Goal: Download file/media

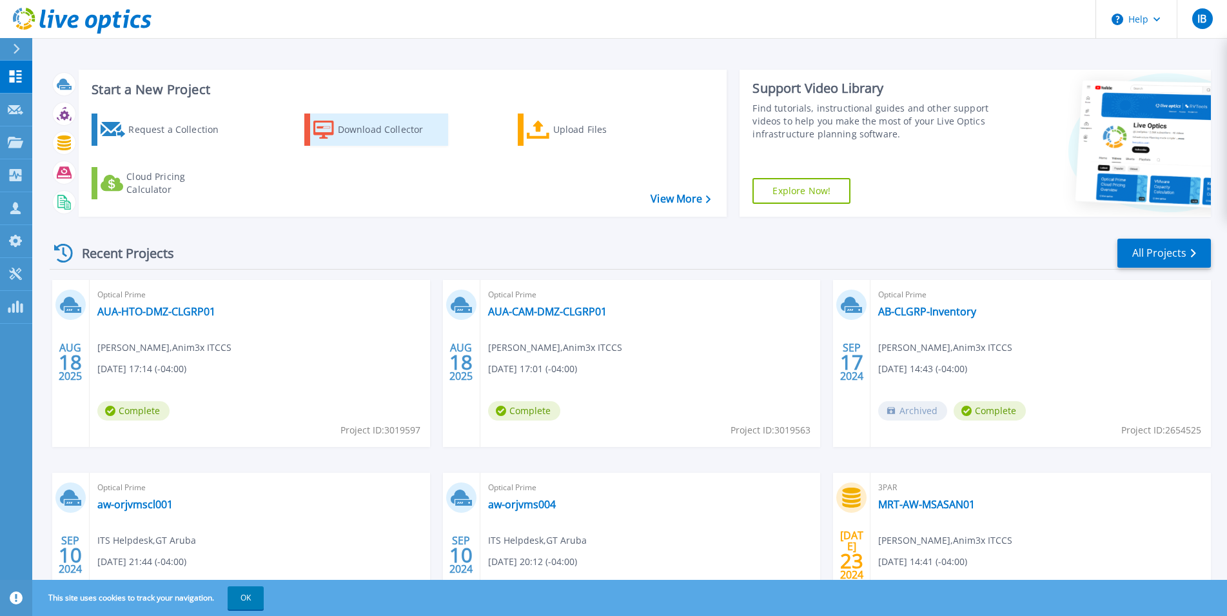
click at [320, 131] on icon at bounding box center [323, 130] width 21 height 19
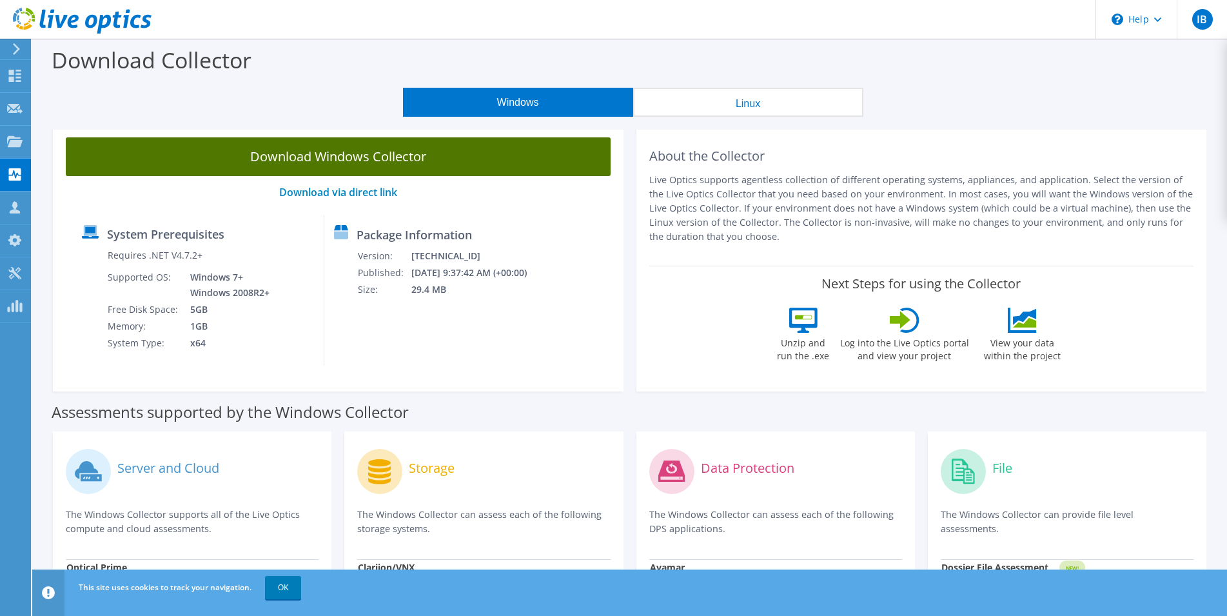
click at [416, 164] on link "Download Windows Collector" at bounding box center [338, 156] width 545 height 39
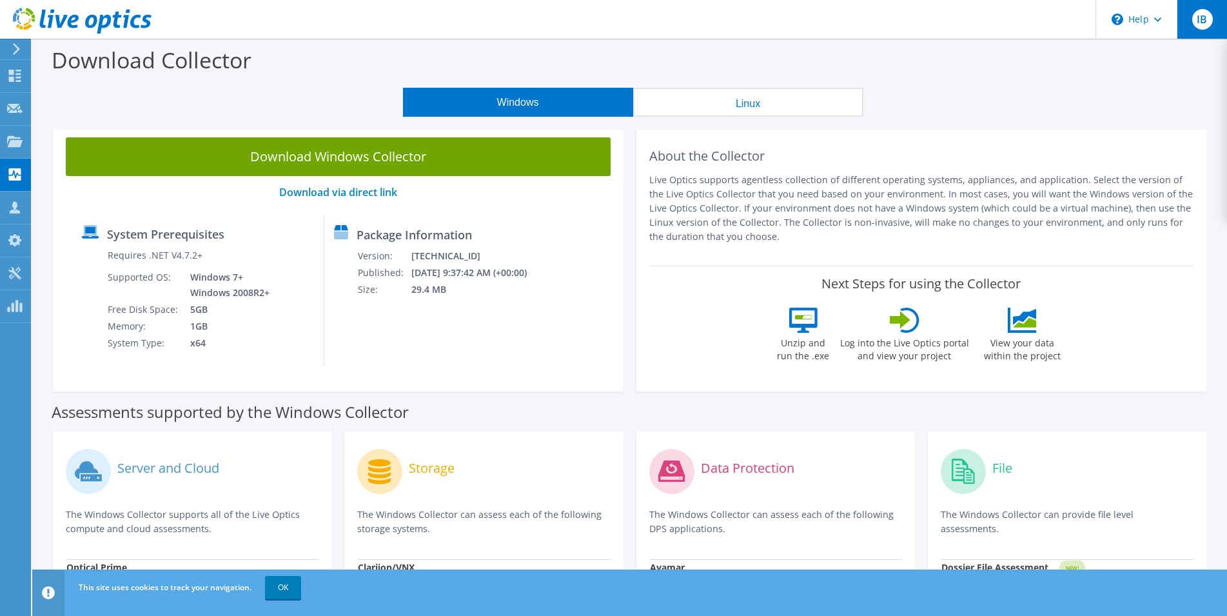
click at [1201, 21] on span "IB" at bounding box center [1202, 19] width 21 height 21
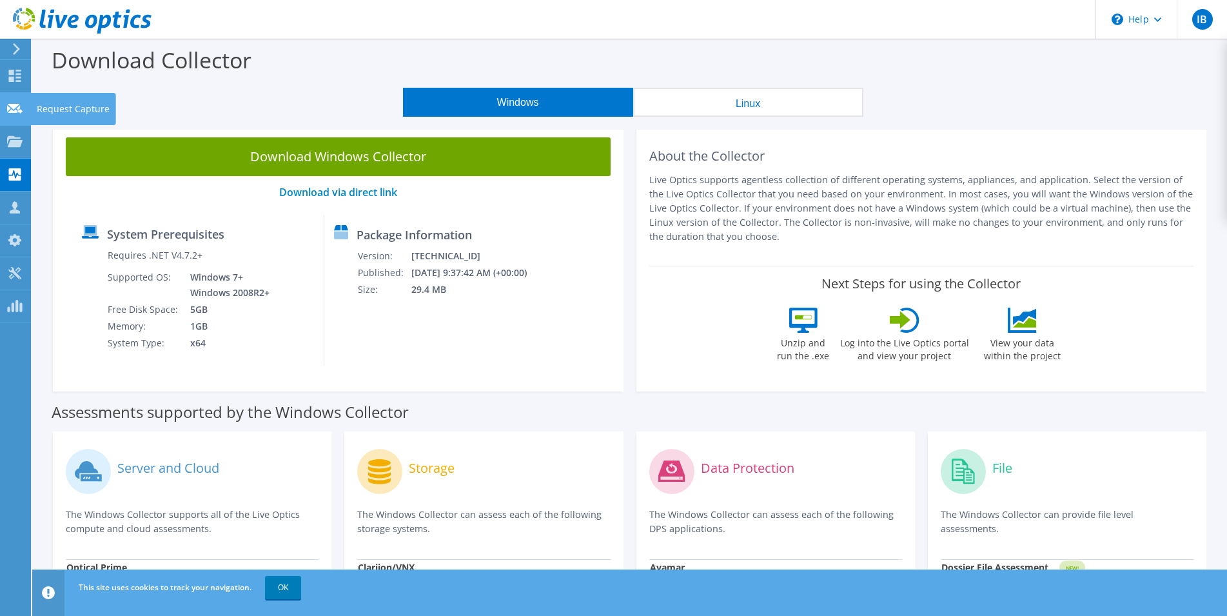
click at [13, 106] on use at bounding box center [14, 108] width 15 height 10
click at [17, 77] on use at bounding box center [15, 76] width 12 height 12
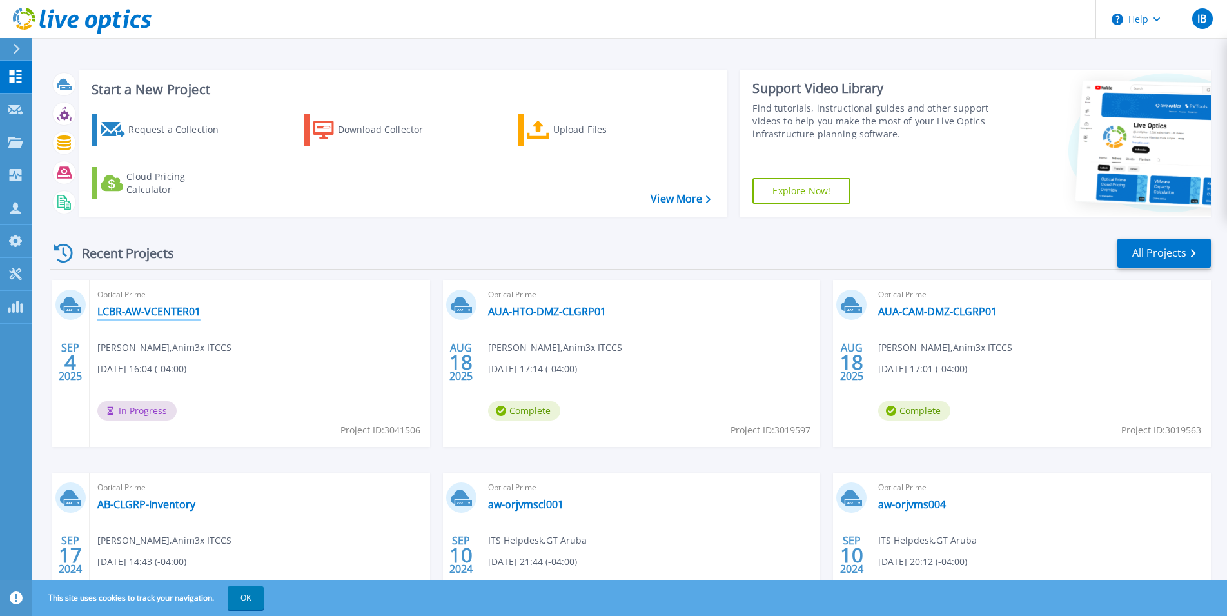
click at [155, 315] on link "LCBR-AW-VCENTER01" at bounding box center [148, 311] width 103 height 13
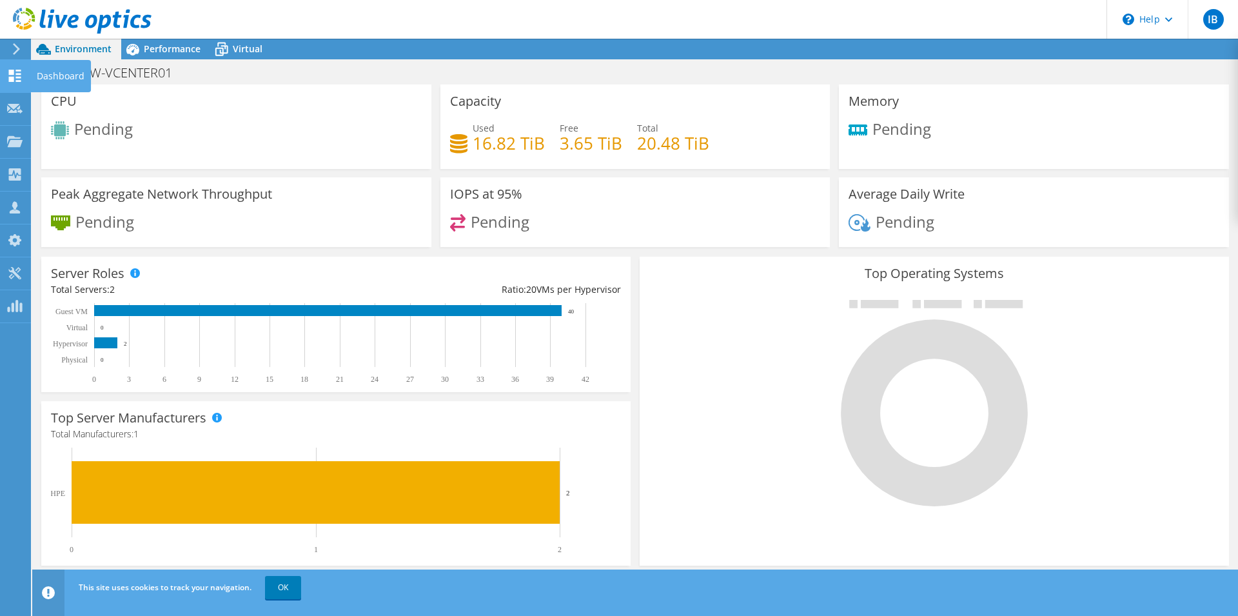
click at [17, 78] on use at bounding box center [15, 76] width 12 height 12
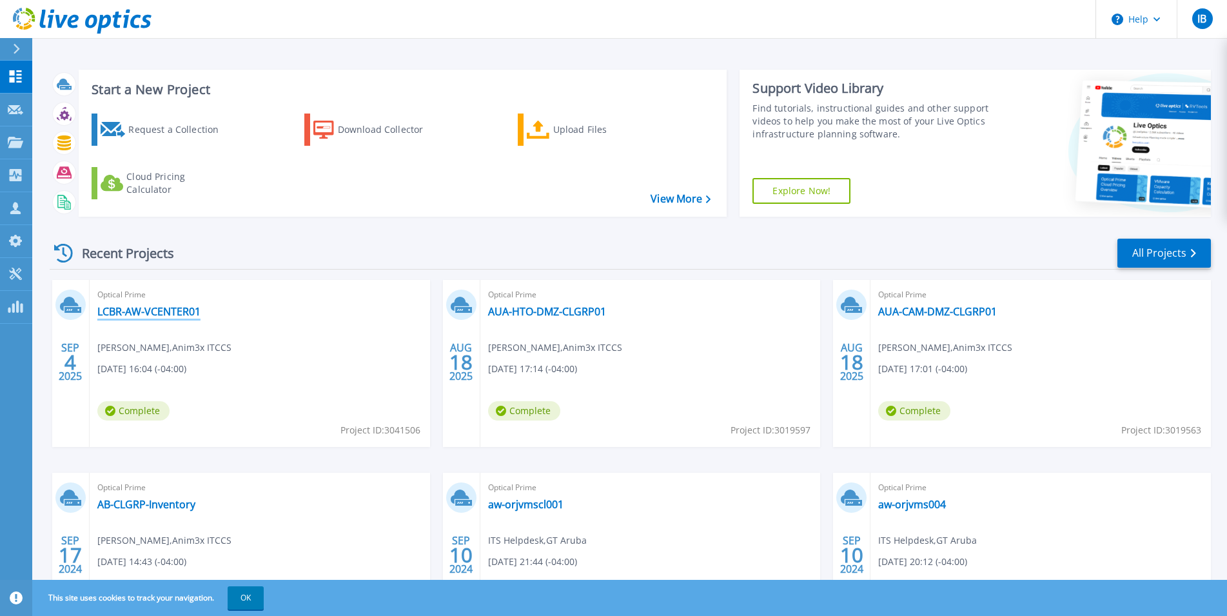
click at [159, 311] on link "LCBR-AW-VCENTER01" at bounding box center [148, 311] width 103 height 13
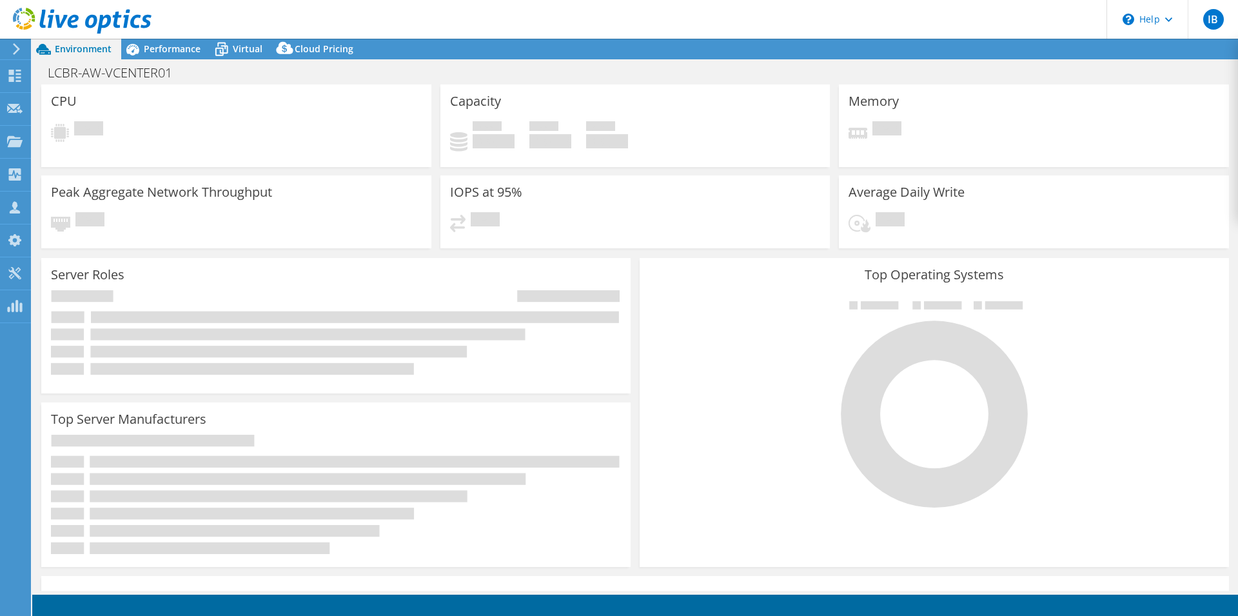
select select "USD"
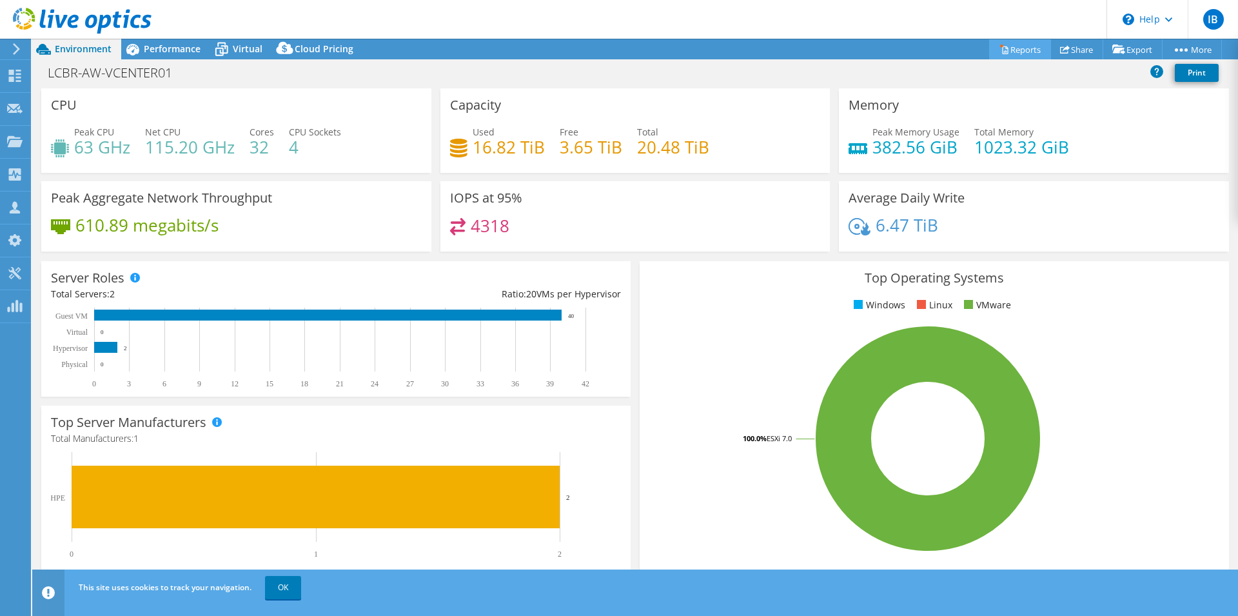
click at [1022, 52] on link "Reports" at bounding box center [1020, 49] width 62 height 20
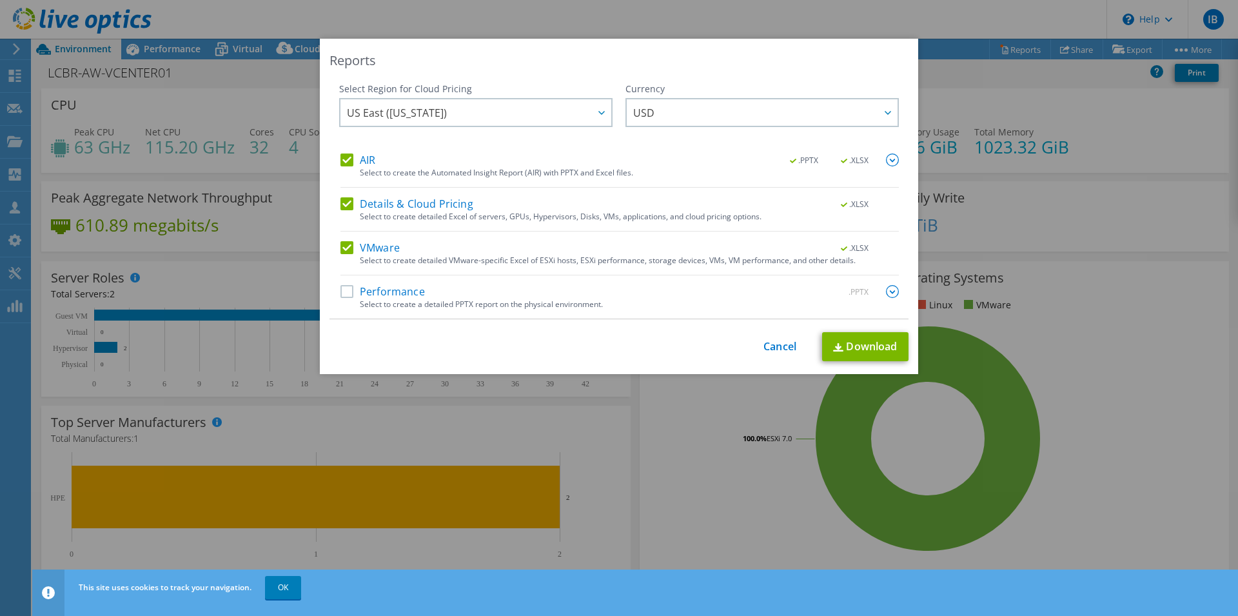
click at [342, 294] on label "Performance" at bounding box center [382, 291] width 84 height 13
click at [0, 0] on input "Performance" at bounding box center [0, 0] width 0 height 0
click at [863, 348] on link "Download" at bounding box center [865, 346] width 86 height 29
click at [777, 344] on link "Cancel" at bounding box center [779, 346] width 33 height 12
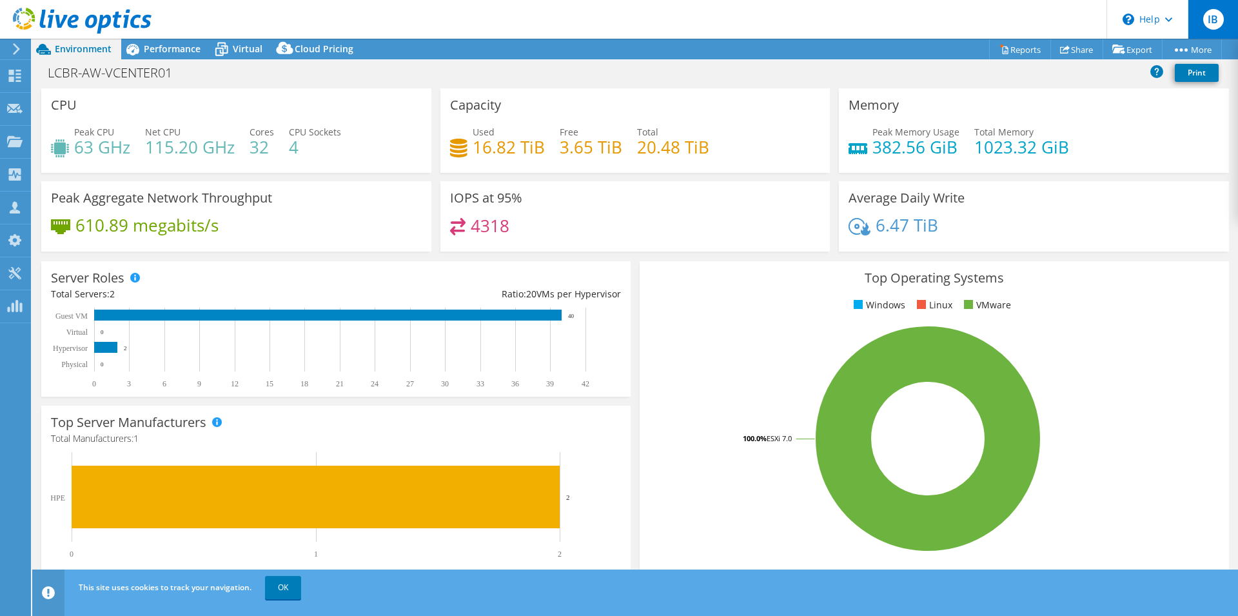
click at [1208, 22] on span "IB" at bounding box center [1213, 19] width 21 height 21
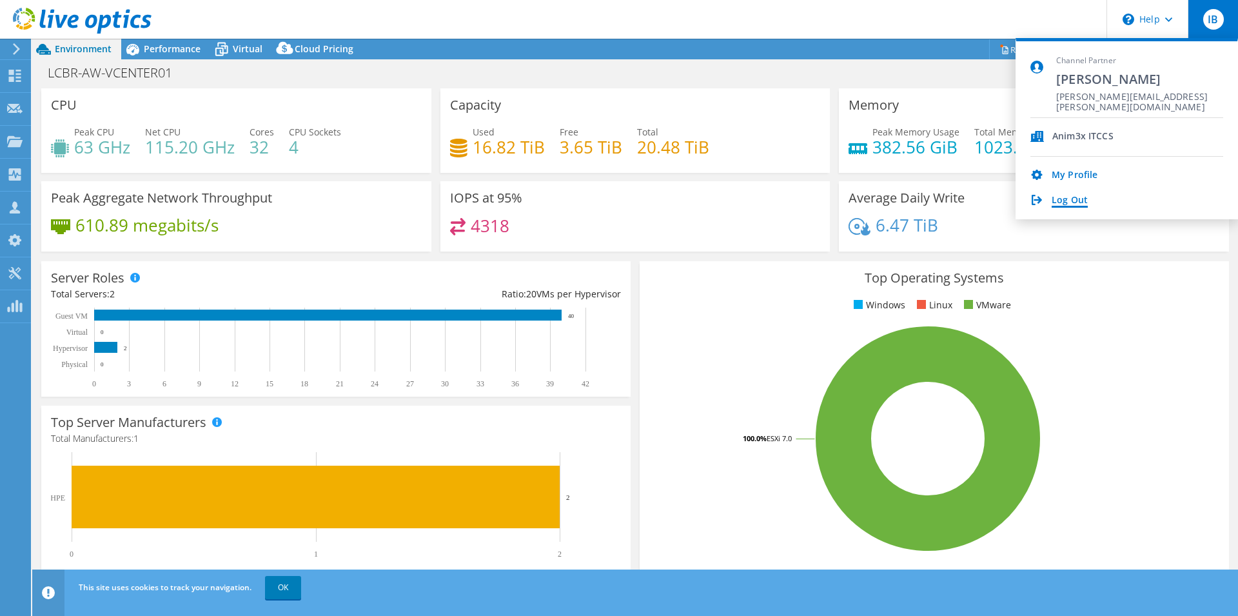
click at [1066, 200] on link "Log Out" at bounding box center [1069, 201] width 36 height 12
